Goal: Information Seeking & Learning: Learn about a topic

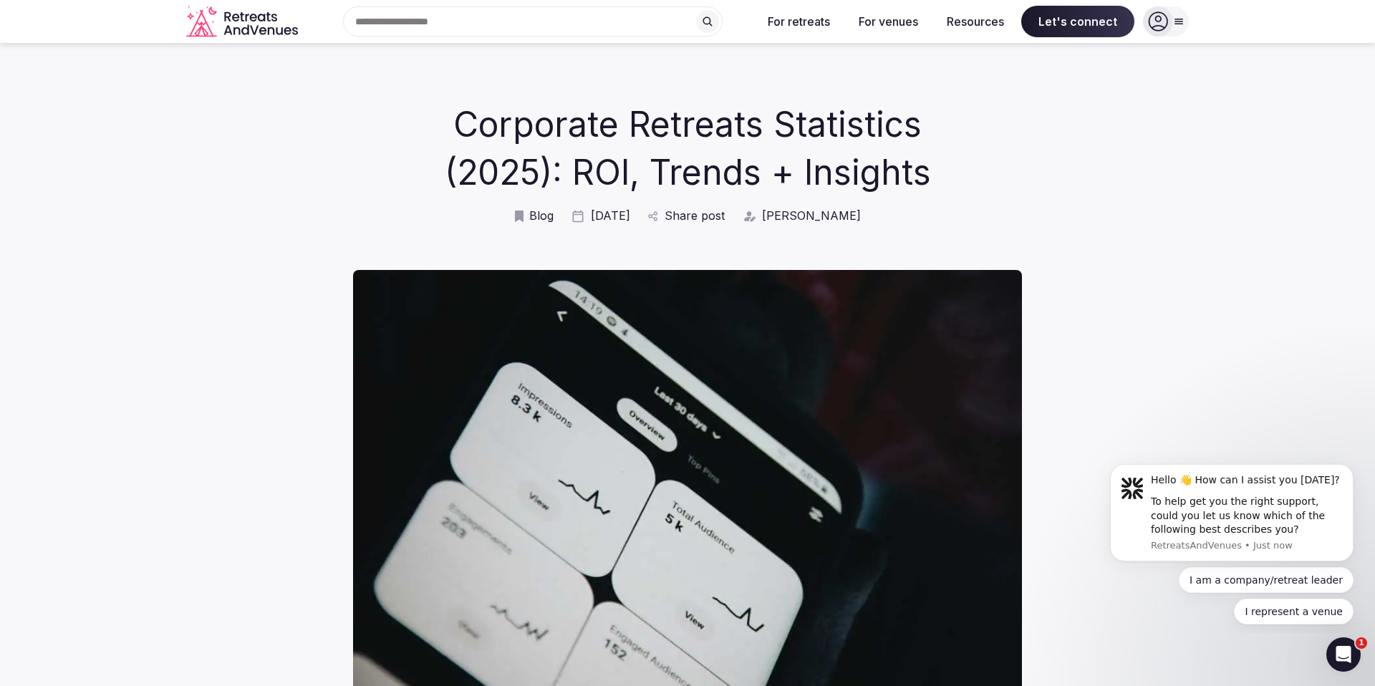
scroll to position [11, 0]
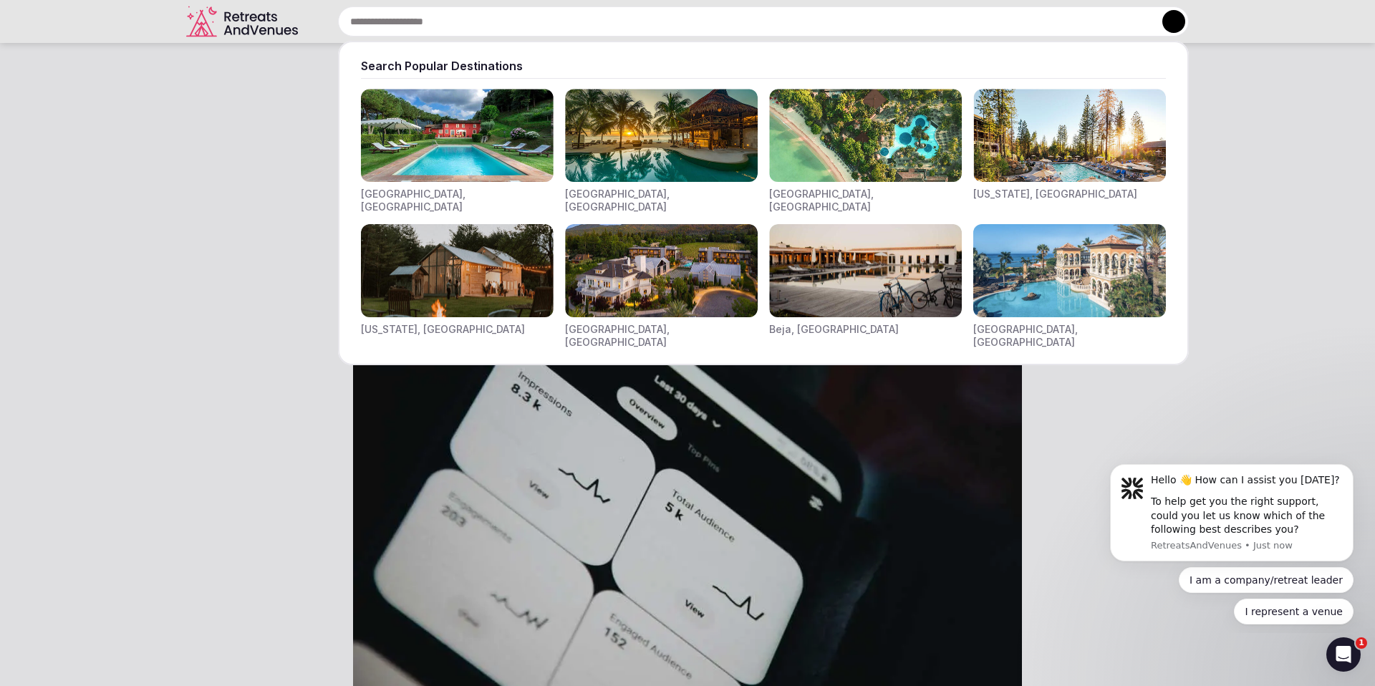
click at [538, 19] on input "text" at bounding box center [763, 21] width 851 height 30
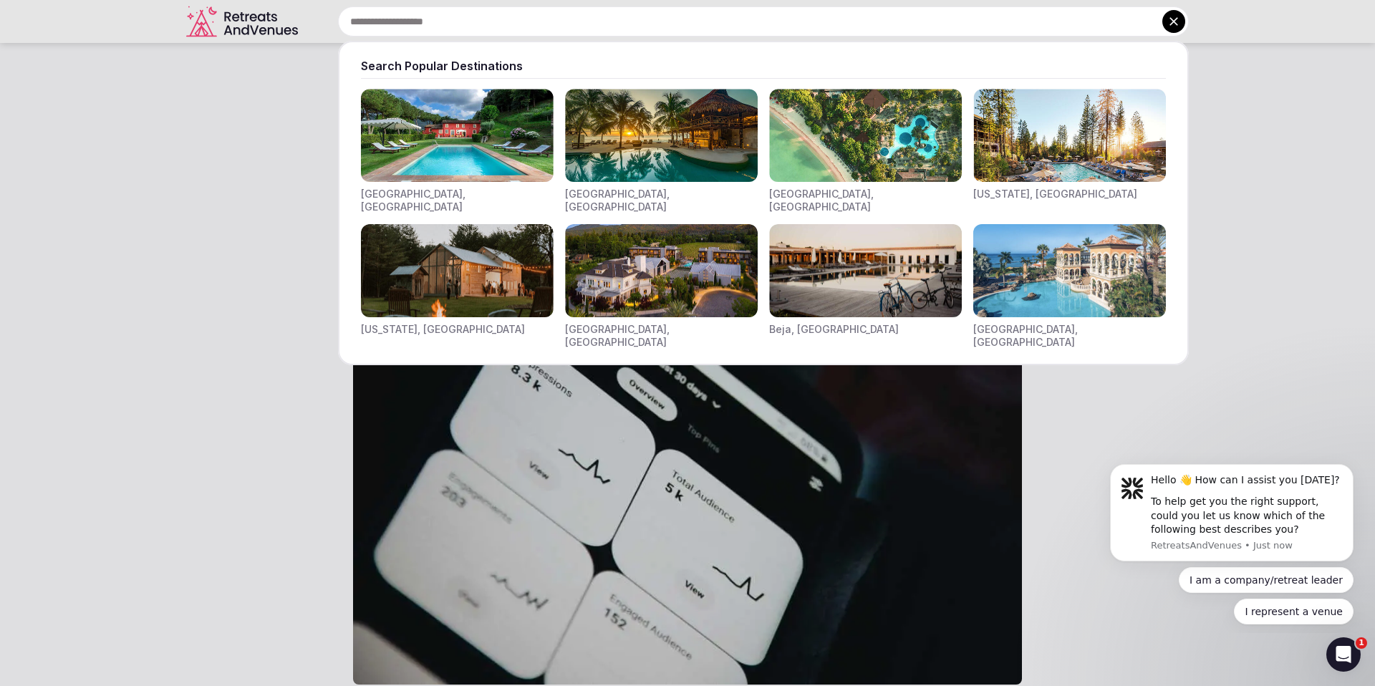
click at [313, 173] on div at bounding box center [687, 343] width 1375 height 686
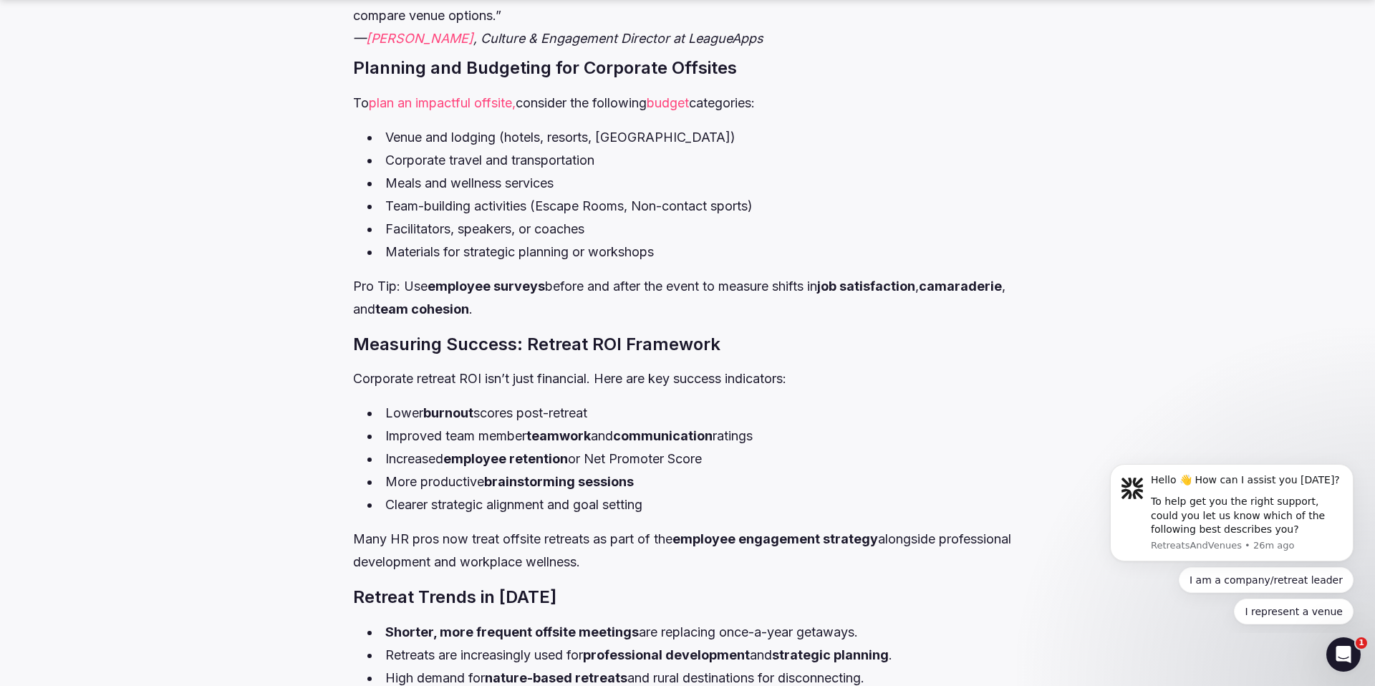
scroll to position [1965, 0]
click at [678, 95] on link "budget" at bounding box center [668, 102] width 42 height 15
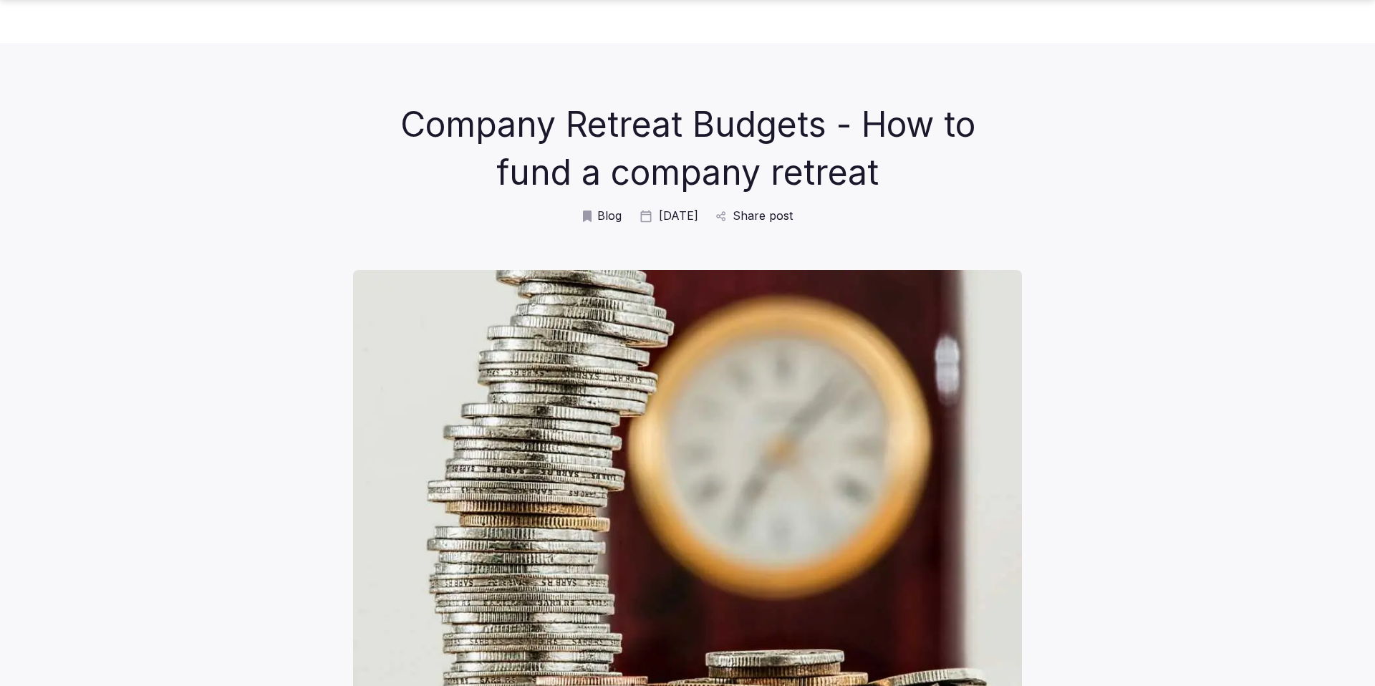
scroll to position [973, 0]
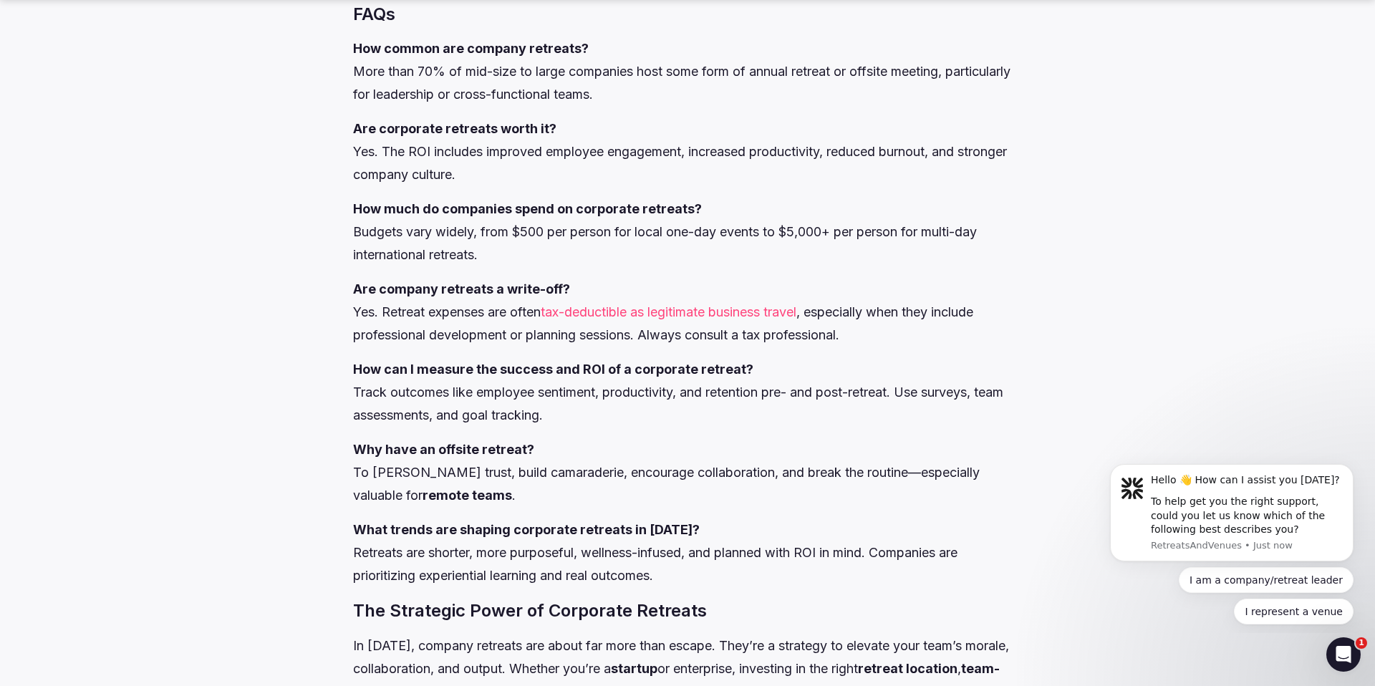
scroll to position [2734, 0]
click at [592, 303] on link "tax-deductible as legitimate business travel" at bounding box center [669, 310] width 256 height 15
